Goal: Transaction & Acquisition: Book appointment/travel/reservation

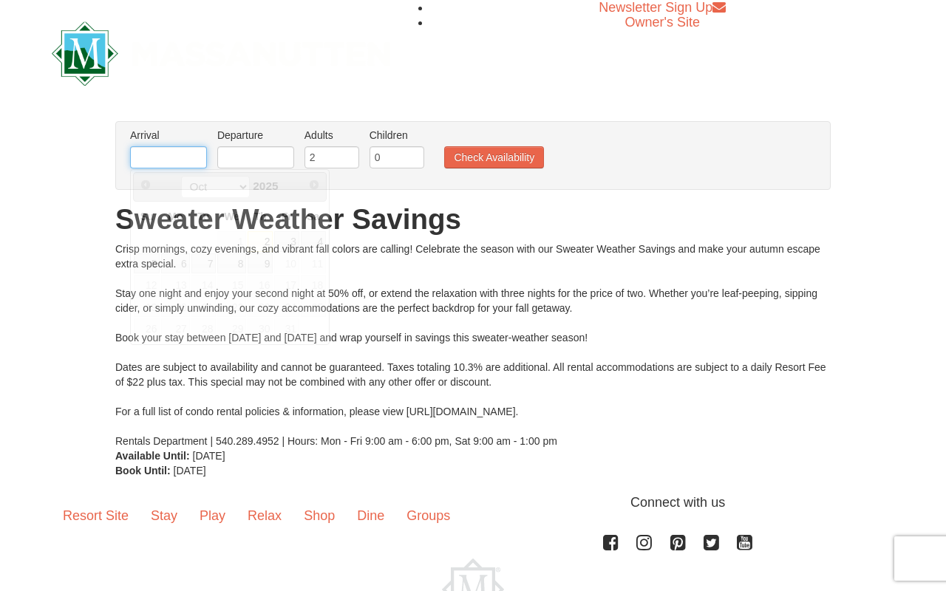
click at [188, 160] on input "text" at bounding box center [168, 157] width 77 height 22
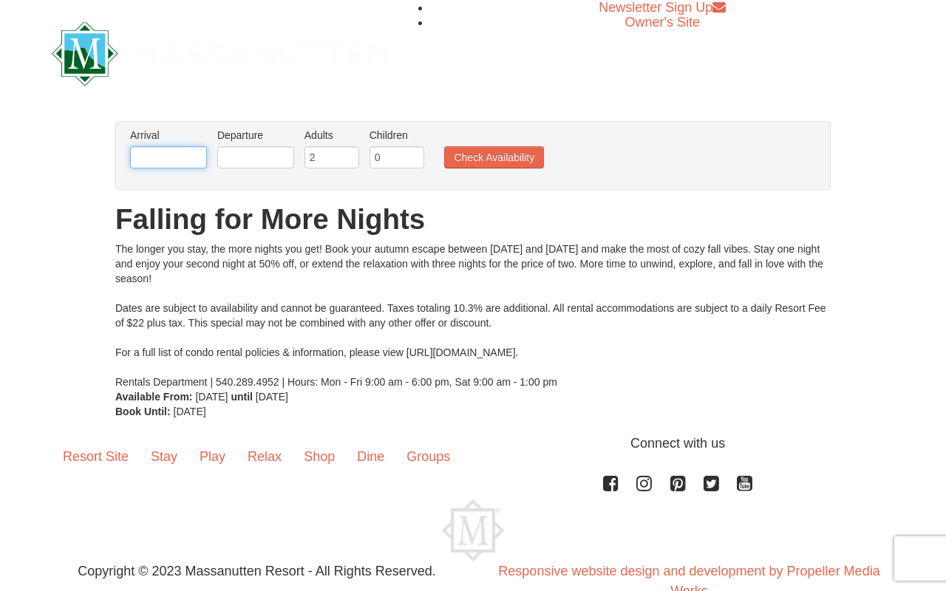
click at [194, 160] on input "text" at bounding box center [168, 157] width 77 height 22
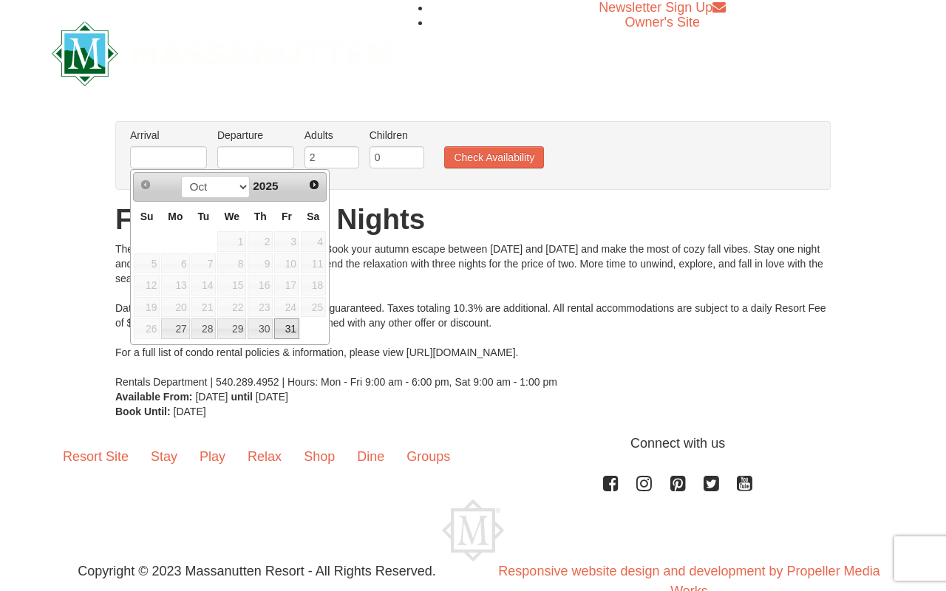
click at [288, 330] on link "31" at bounding box center [286, 329] width 25 height 21
type input "10/31/2025"
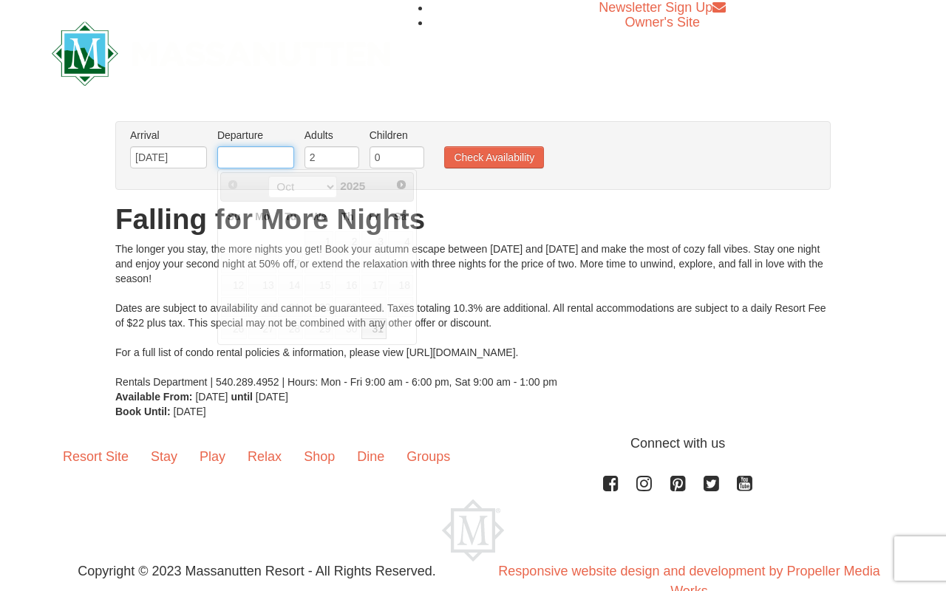
click at [256, 154] on input "text" at bounding box center [255, 157] width 77 height 22
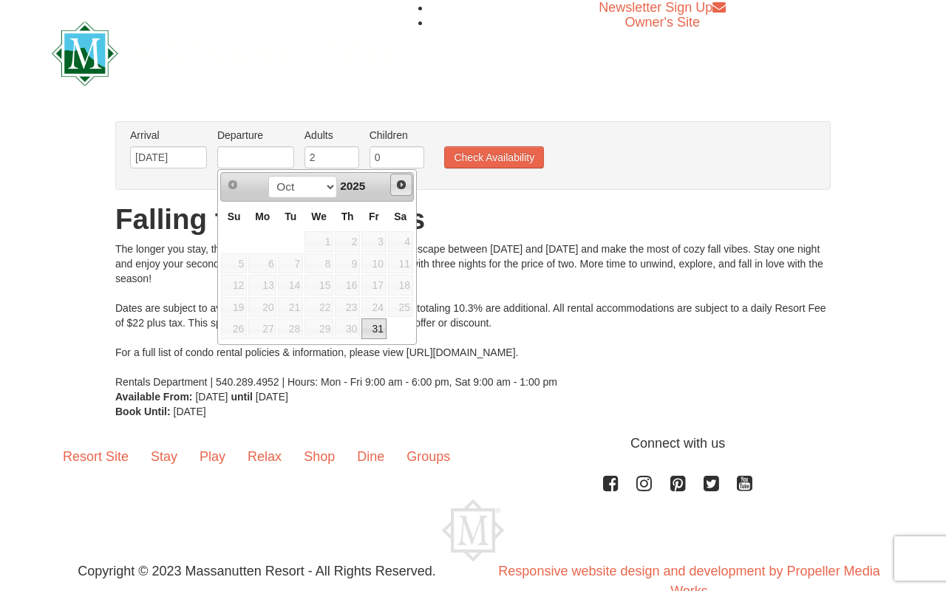
click at [399, 182] on span "Next" at bounding box center [401, 185] width 12 height 12
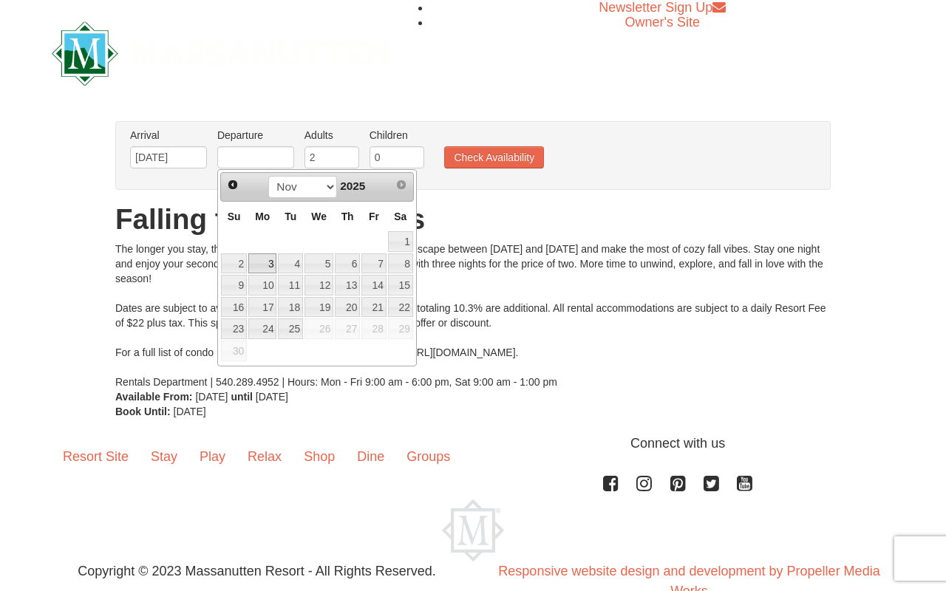
click at [266, 264] on link "3" at bounding box center [262, 264] width 28 height 21
type input "11/03/2025"
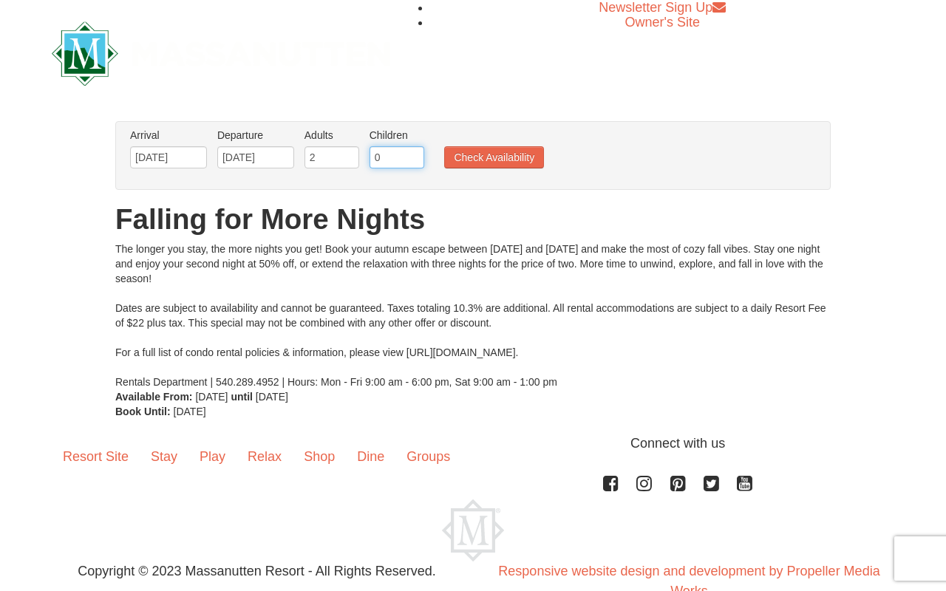
click at [412, 159] on input "0" at bounding box center [397, 157] width 55 height 22
click at [412, 154] on input "1" at bounding box center [397, 157] width 55 height 22
type input "2"
click at [412, 154] on input "2" at bounding box center [397, 157] width 55 height 22
click at [480, 157] on button "Check Availability" at bounding box center [494, 157] width 100 height 22
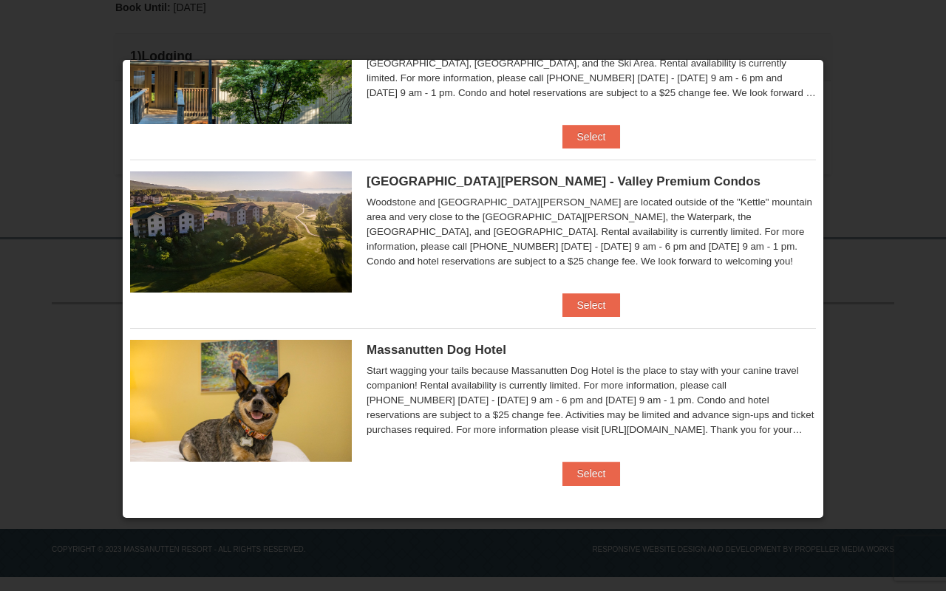
scroll to position [780, 0]
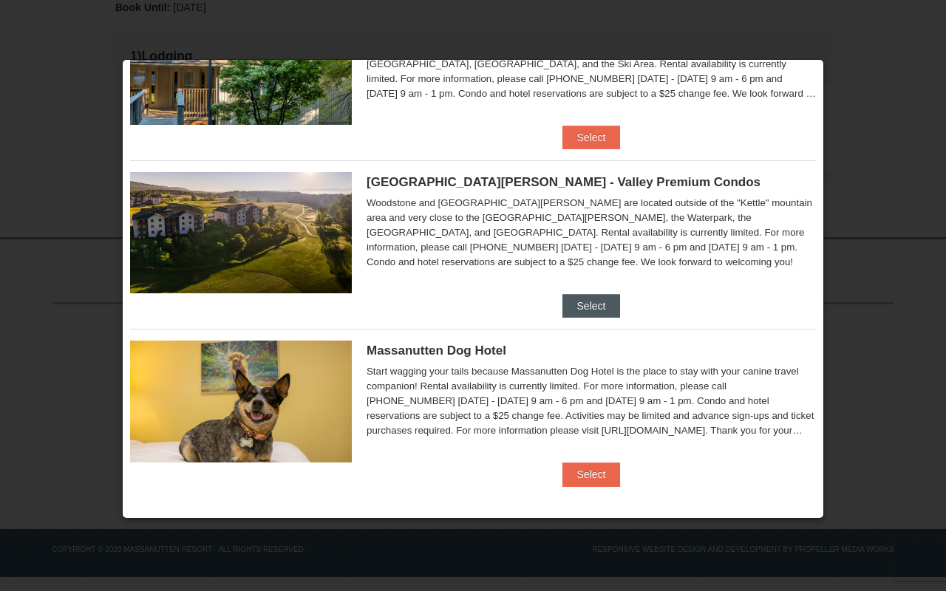
click at [593, 301] on button "Select" at bounding box center [592, 306] width 58 height 24
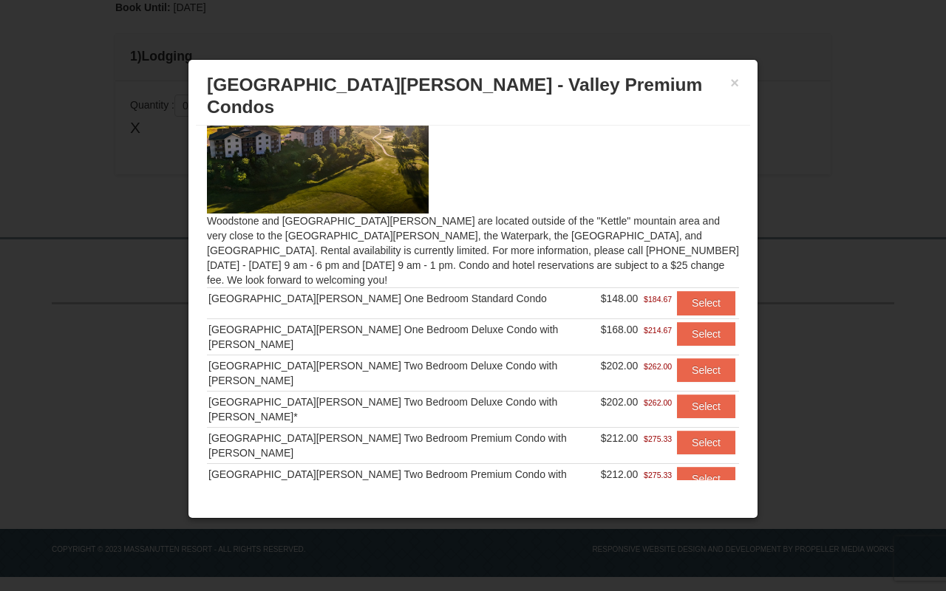
scroll to position [39, 0]
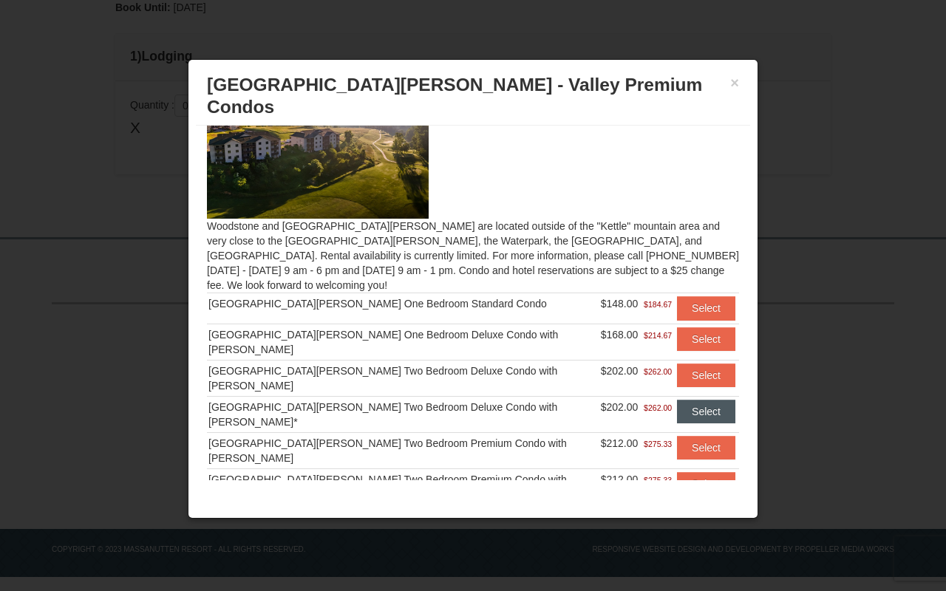
click at [690, 400] on button "Select" at bounding box center [706, 412] width 58 height 24
